Goal: Browse casually

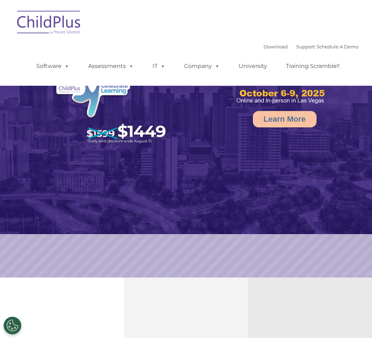
select select "MEDIUM"
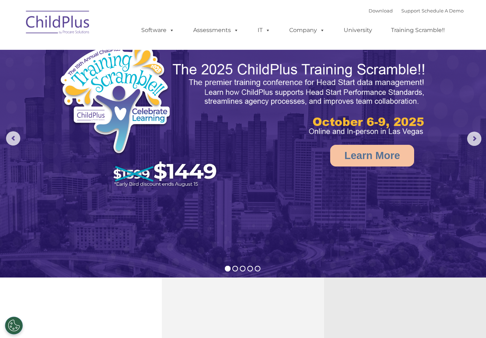
click at [372, 144] on rs-arrow at bounding box center [474, 139] width 14 height 14
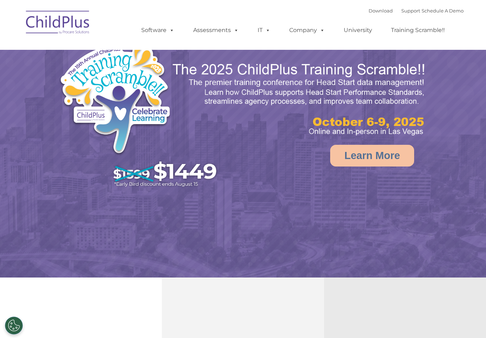
select select "MEDIUM"
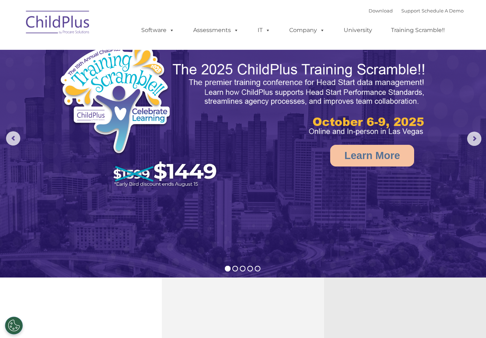
click at [475, 144] on rs-arrow at bounding box center [474, 139] width 14 height 14
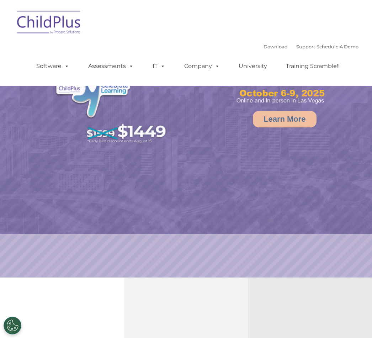
select select "MEDIUM"
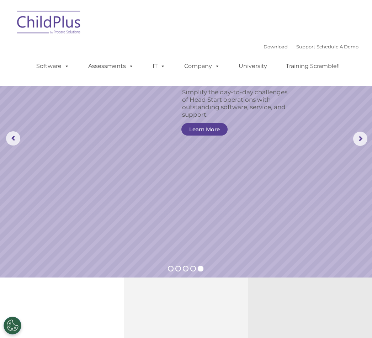
click at [357, 137] on rs-arrow at bounding box center [360, 139] width 14 height 14
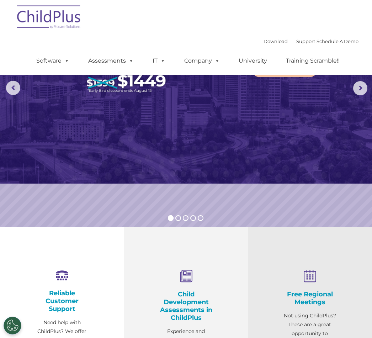
scroll to position [36, 0]
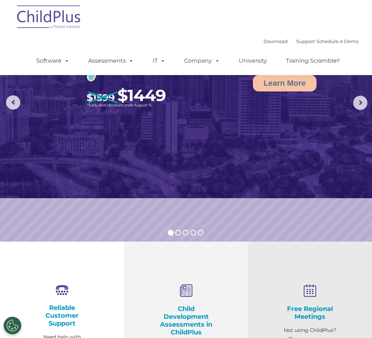
click at [353, 231] on rs-slide "Learn More" at bounding box center [186, 102] width 372 height 277
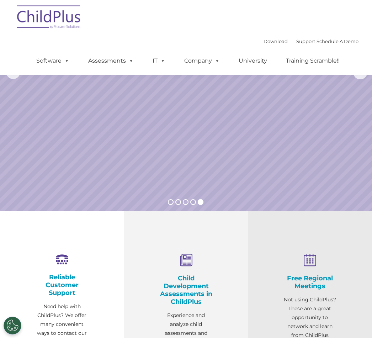
scroll to position [68, 0]
